Goal: Check status

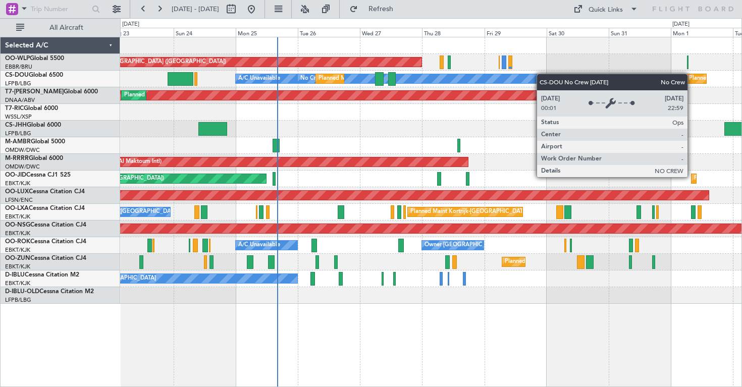
click at [519, 79] on div "Planned Maint [GEOGRAPHIC_DATA] ([GEOGRAPHIC_DATA]) No Crew Planned Maint [GEOG…" at bounding box center [430, 170] width 621 height 267
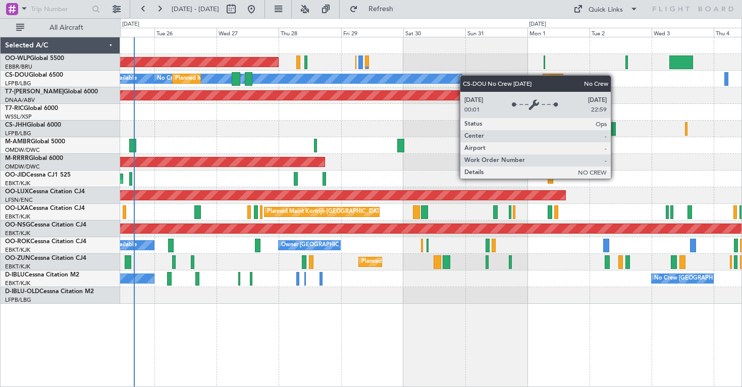
click at [417, 78] on div "Planned Maint [GEOGRAPHIC_DATA] ([GEOGRAPHIC_DATA]) Planned Maint [GEOGRAPHIC_D…" at bounding box center [430, 170] width 621 height 267
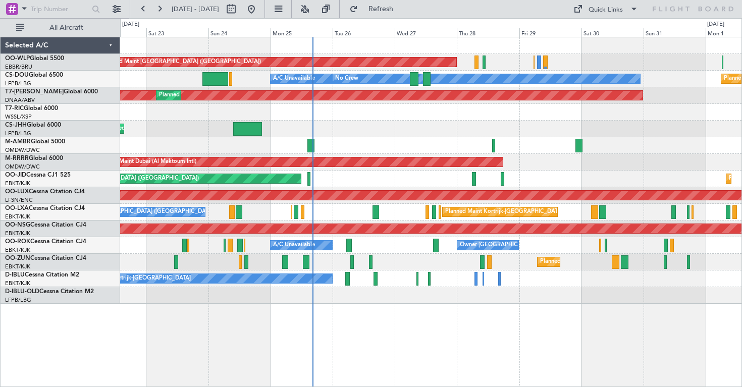
click at [360, 150] on div "Planned Maint Dubai (Al Maktoum Intl)" at bounding box center [430, 145] width 621 height 17
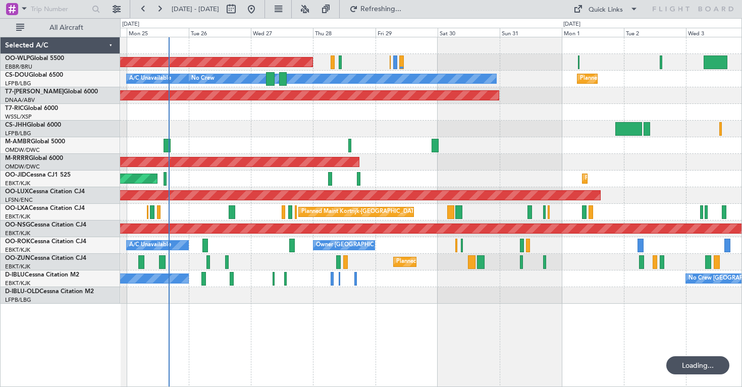
click at [408, 110] on div "Planned Maint [GEOGRAPHIC_DATA] ([GEOGRAPHIC_DATA]) Planned Maint [GEOGRAPHIC_D…" at bounding box center [430, 170] width 621 height 267
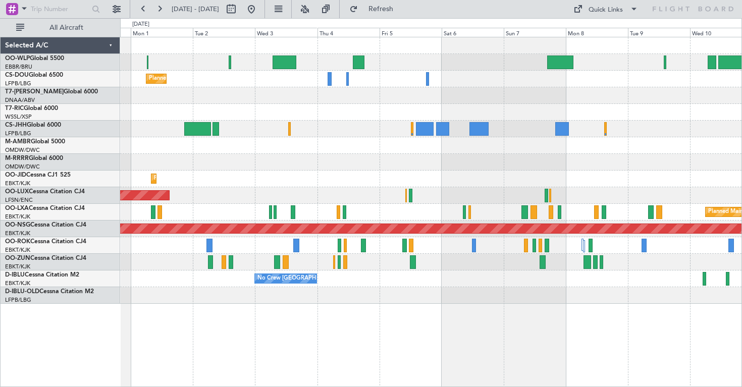
click at [312, 128] on div "Planned Maint [GEOGRAPHIC_DATA] ([GEOGRAPHIC_DATA]) No Crew Unplanned Maint [GE…" at bounding box center [430, 170] width 621 height 267
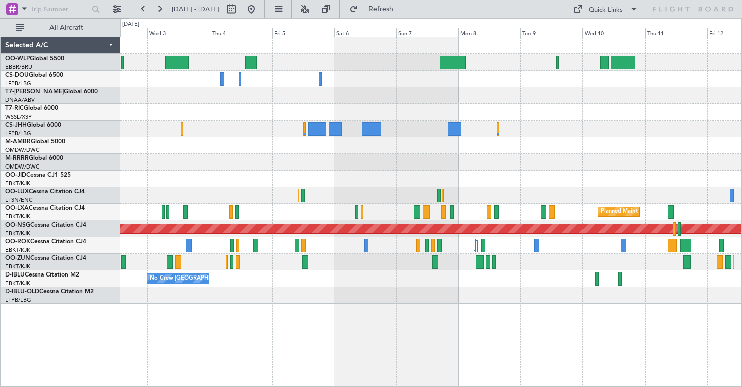
click at [243, 145] on div "Planned Maint Paris (Le Bourget) Planned Maint Kortrijk-Wevelgem Planned Maint …" at bounding box center [430, 170] width 621 height 267
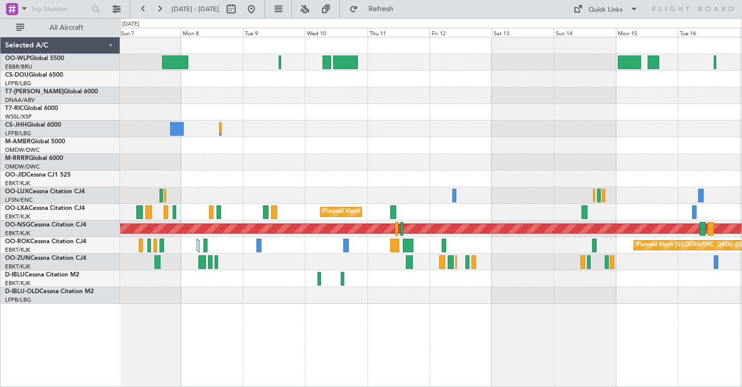
click at [155, 154] on div "Planned Maint Kortrijk-Wevelgem Planned Maint Paris (Le Bourget) Planned Maint …" at bounding box center [430, 170] width 621 height 267
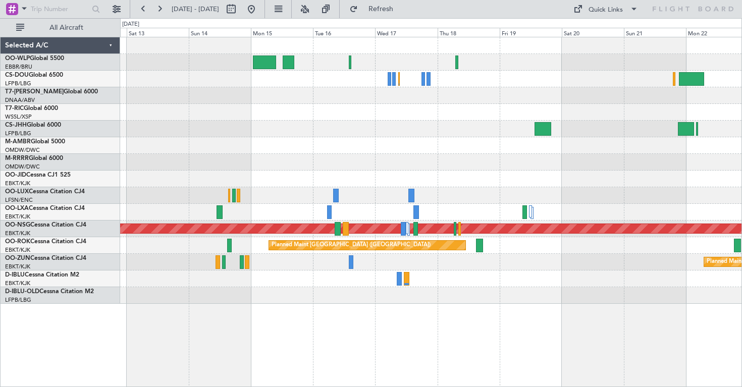
click at [85, 154] on div "Planned Maint Singapore (Seletar) Planned Maint Kortrijk-Wevelgem Planned Maint…" at bounding box center [371, 202] width 742 height 369
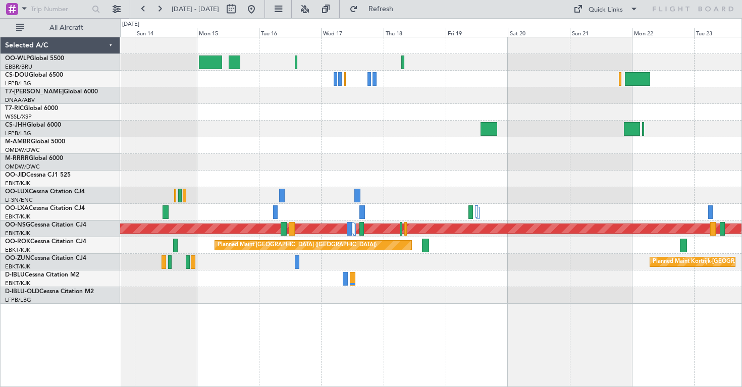
click at [373, 90] on div "Planned Maint Singapore (Seletar) Planned Maint Paris (Le Bourget) Planned Main…" at bounding box center [430, 170] width 621 height 267
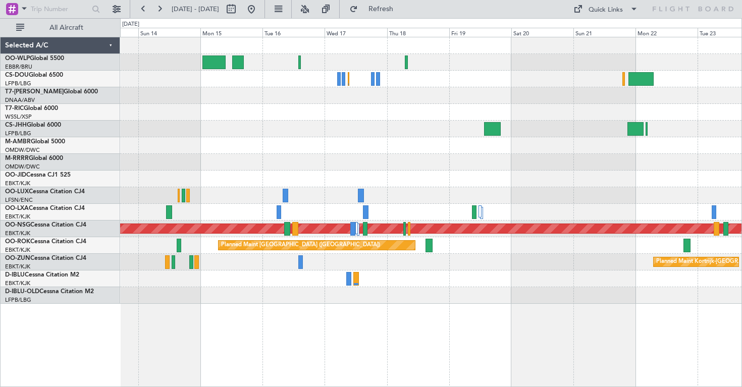
click at [192, 82] on div at bounding box center [430, 79] width 621 height 17
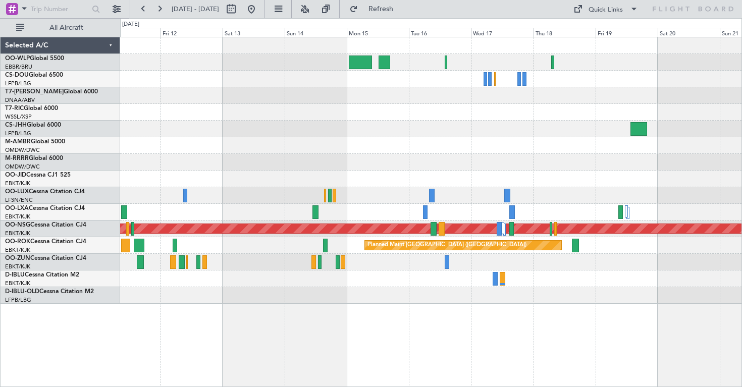
click at [414, 98] on div "Planned Maint Kortrijk-Wevelgem Planned Maint Paris (Le Bourget) Planned Maint …" at bounding box center [430, 170] width 621 height 267
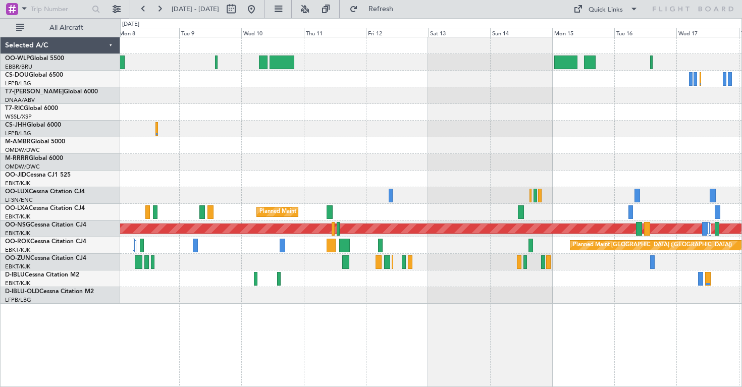
click at [592, 80] on div "Planned Maint Kortrijk-Wevelgem Planned Maint Paris (Le Bourget) Planned Maint …" at bounding box center [430, 170] width 621 height 267
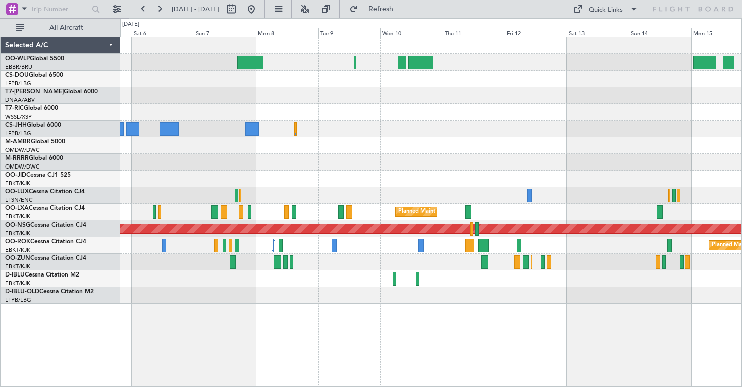
click at [575, 99] on div "Planned Maint Kortrijk-Wevelgem Planned Maint Paris (Le Bourget) Planned Maint …" at bounding box center [430, 170] width 621 height 267
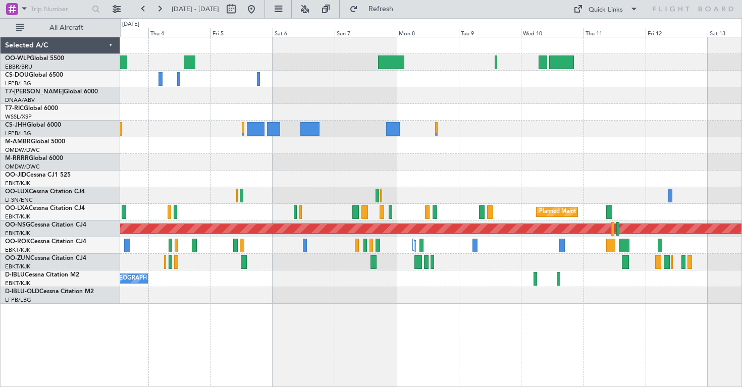
click at [546, 90] on div at bounding box center [430, 95] width 621 height 17
